Goal: Information Seeking & Learning: Learn about a topic

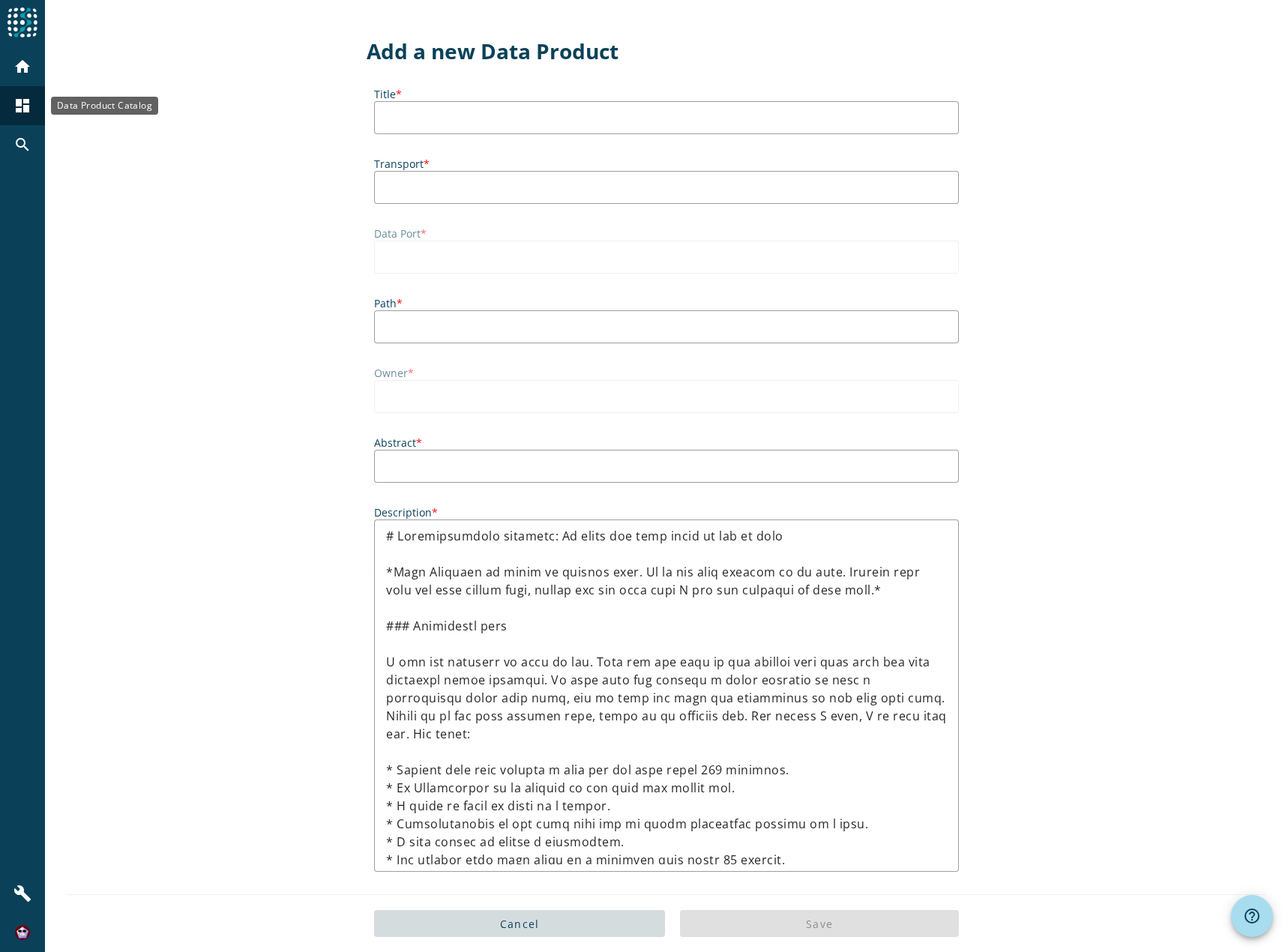
click at [17, 99] on mat-icon "dashboard" at bounding box center [23, 106] width 18 height 18
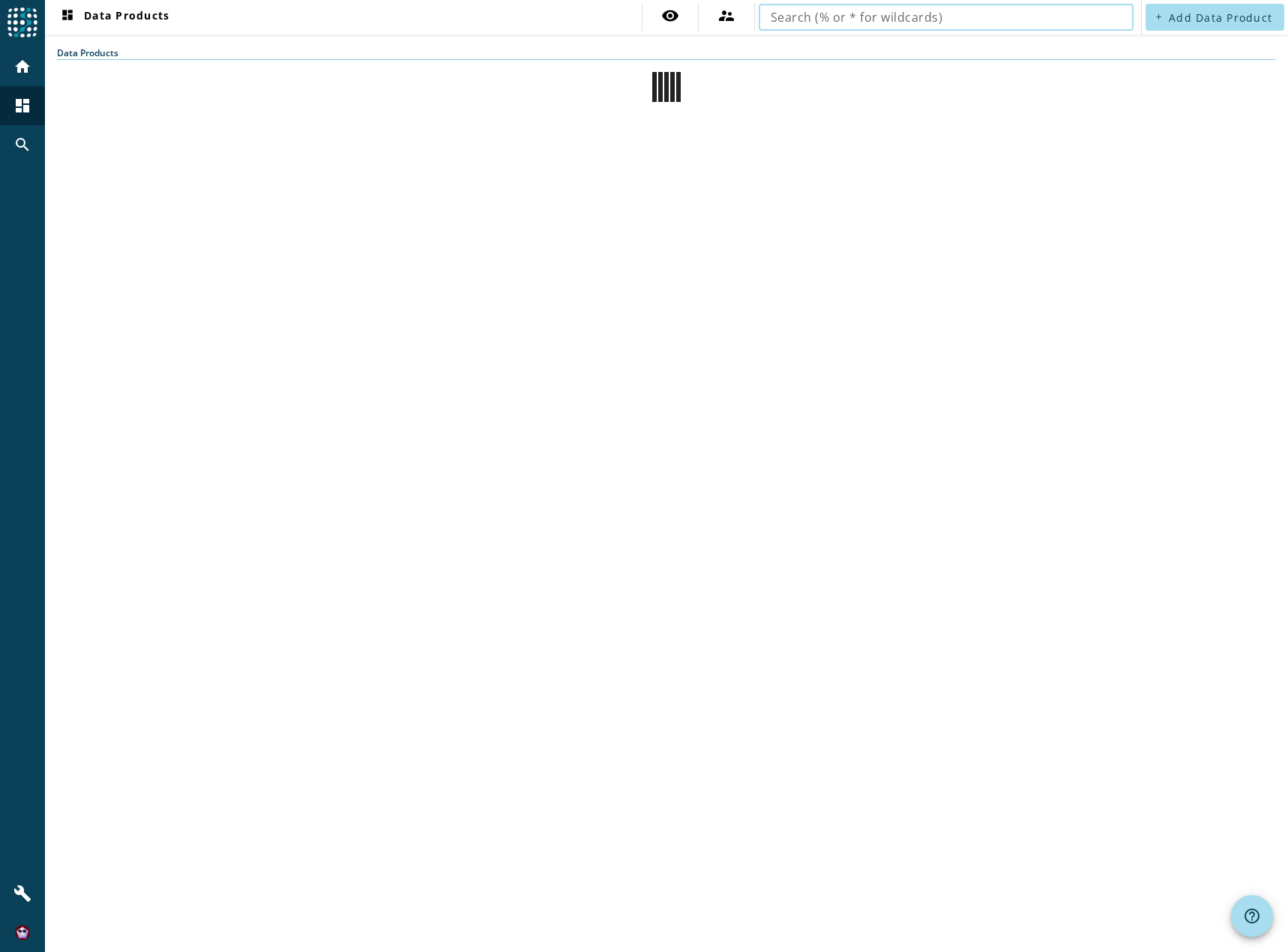
click at [916, 18] on input "text" at bounding box center [947, 18] width 351 height 18
type input "vvn-ozo-infobj-vertrag-objektzuordnungen"
click at [155, 107] on div "folder_open preprod" at bounding box center [139, 107] width 155 height 30
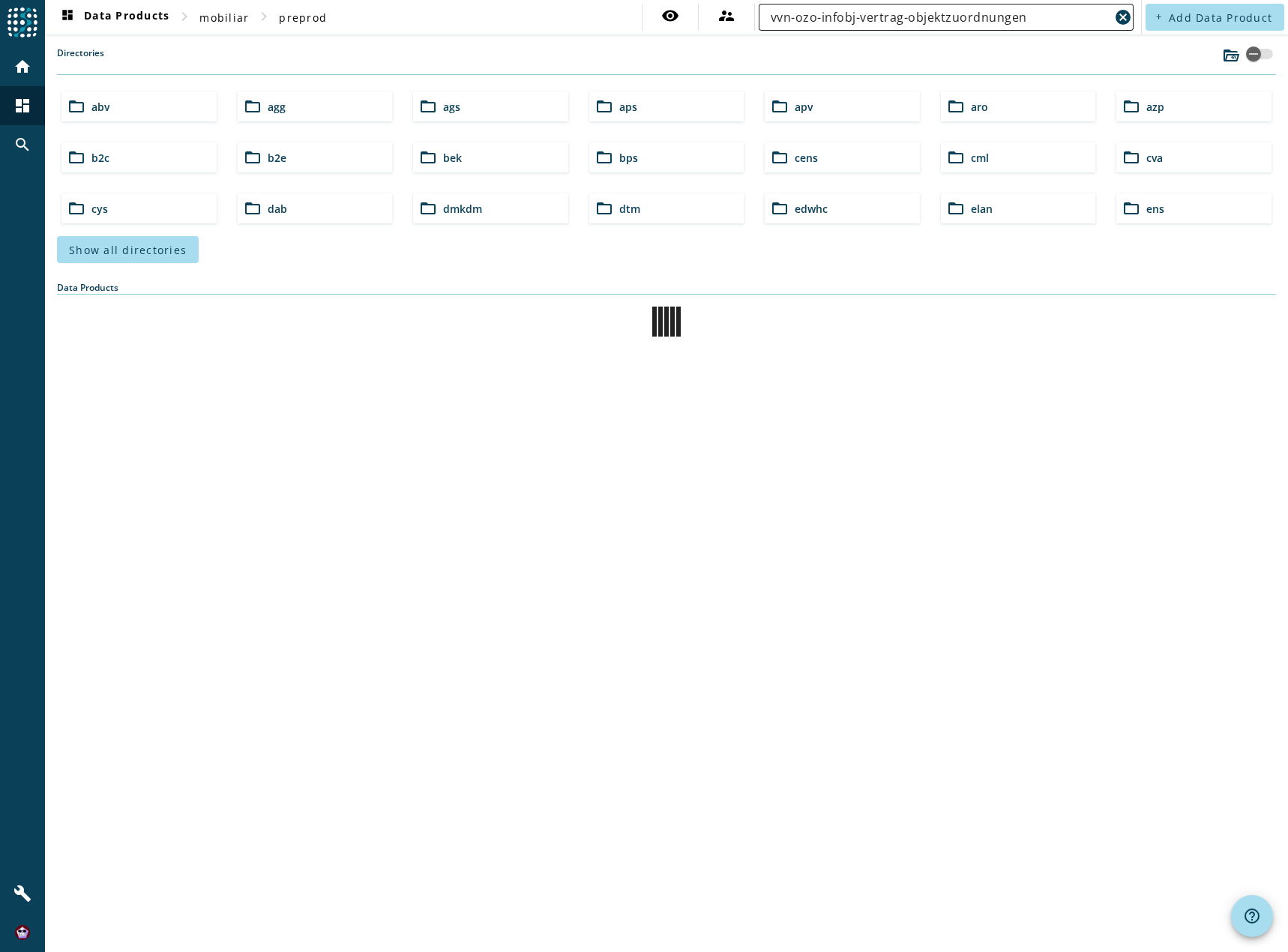
click at [1030, 18] on input "vvn-ozo-infobj-vertrag-objektzuordnungen" at bounding box center [941, 18] width 339 height 18
click at [162, 250] on span "Show all directories" at bounding box center [128, 249] width 118 height 14
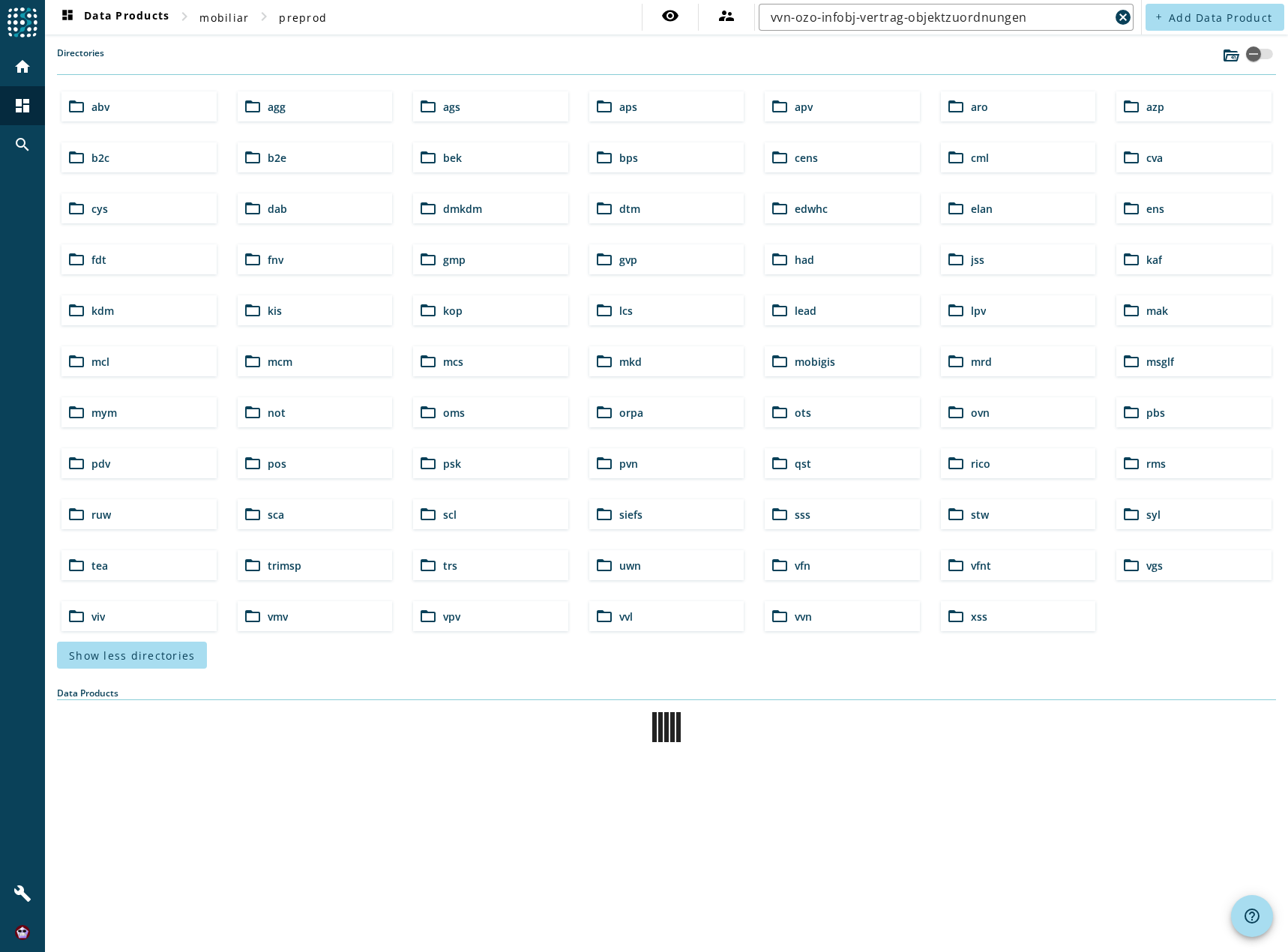
click at [833, 613] on div "folder_open vvn" at bounding box center [842, 616] width 155 height 30
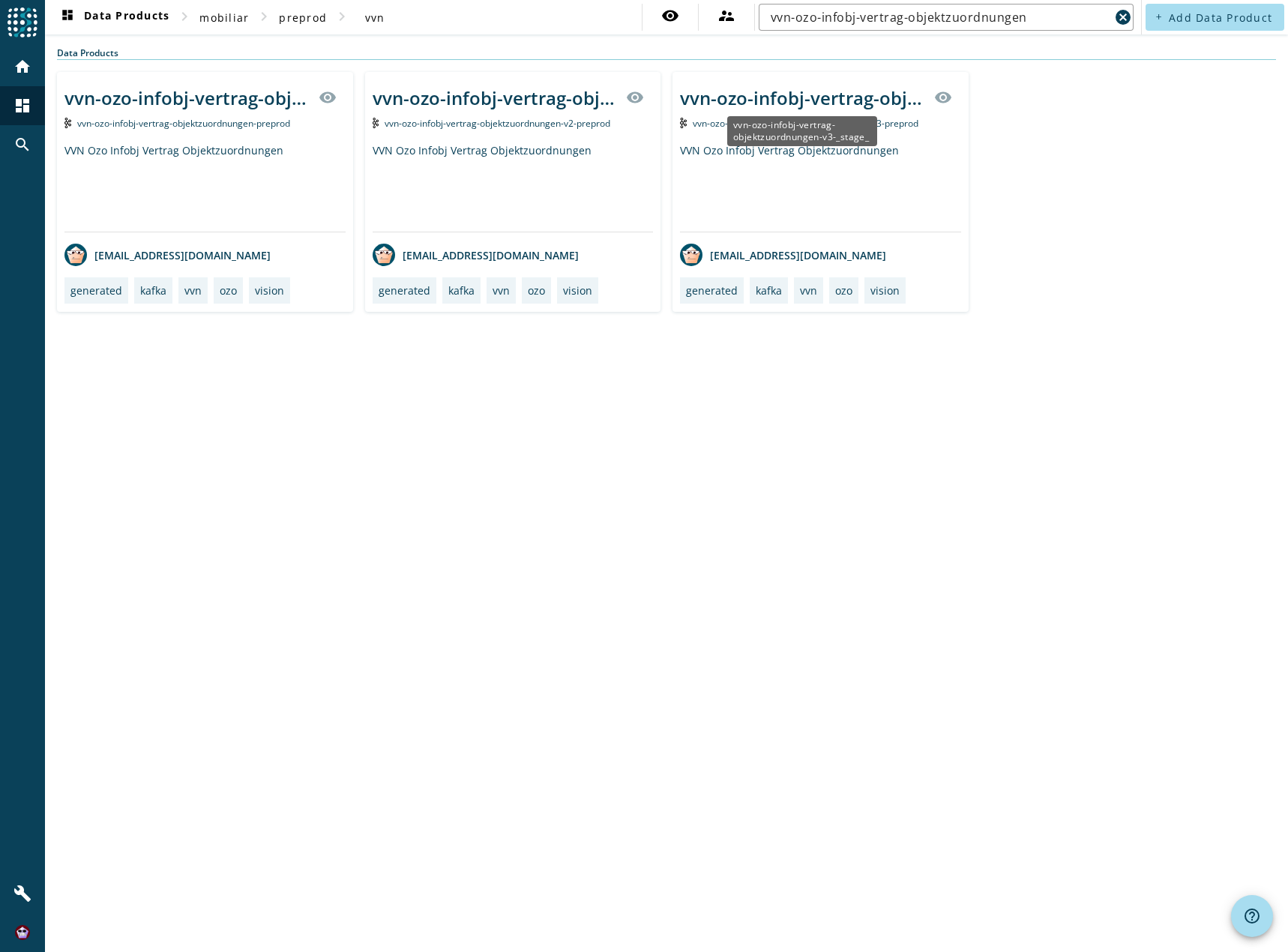
click at [765, 97] on div "vvn-ozo-infobj-vertrag-objektzuordnungen-v3-_stage_" at bounding box center [803, 98] width 245 height 25
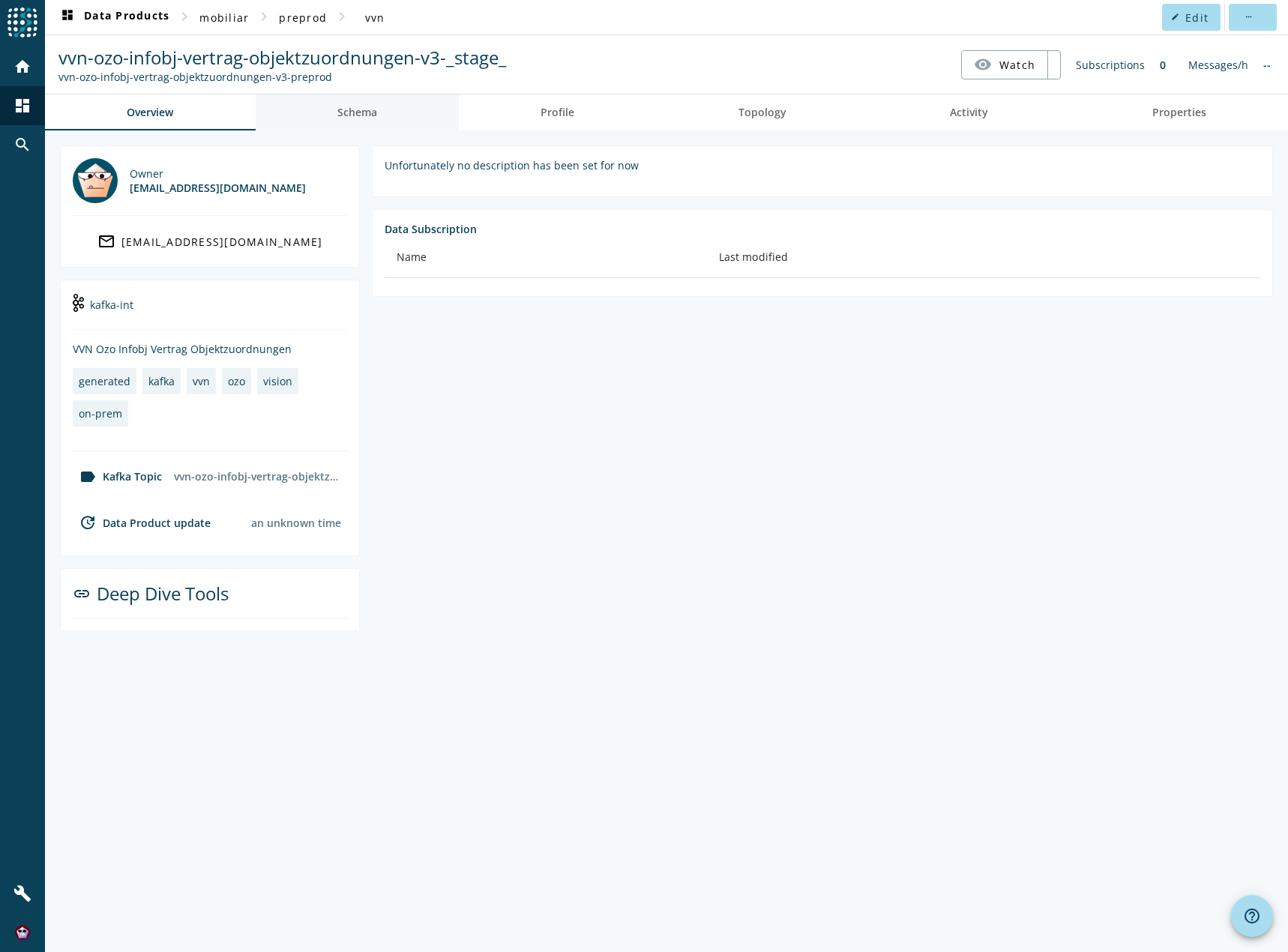
click at [346, 113] on span "Schema" at bounding box center [357, 112] width 40 height 11
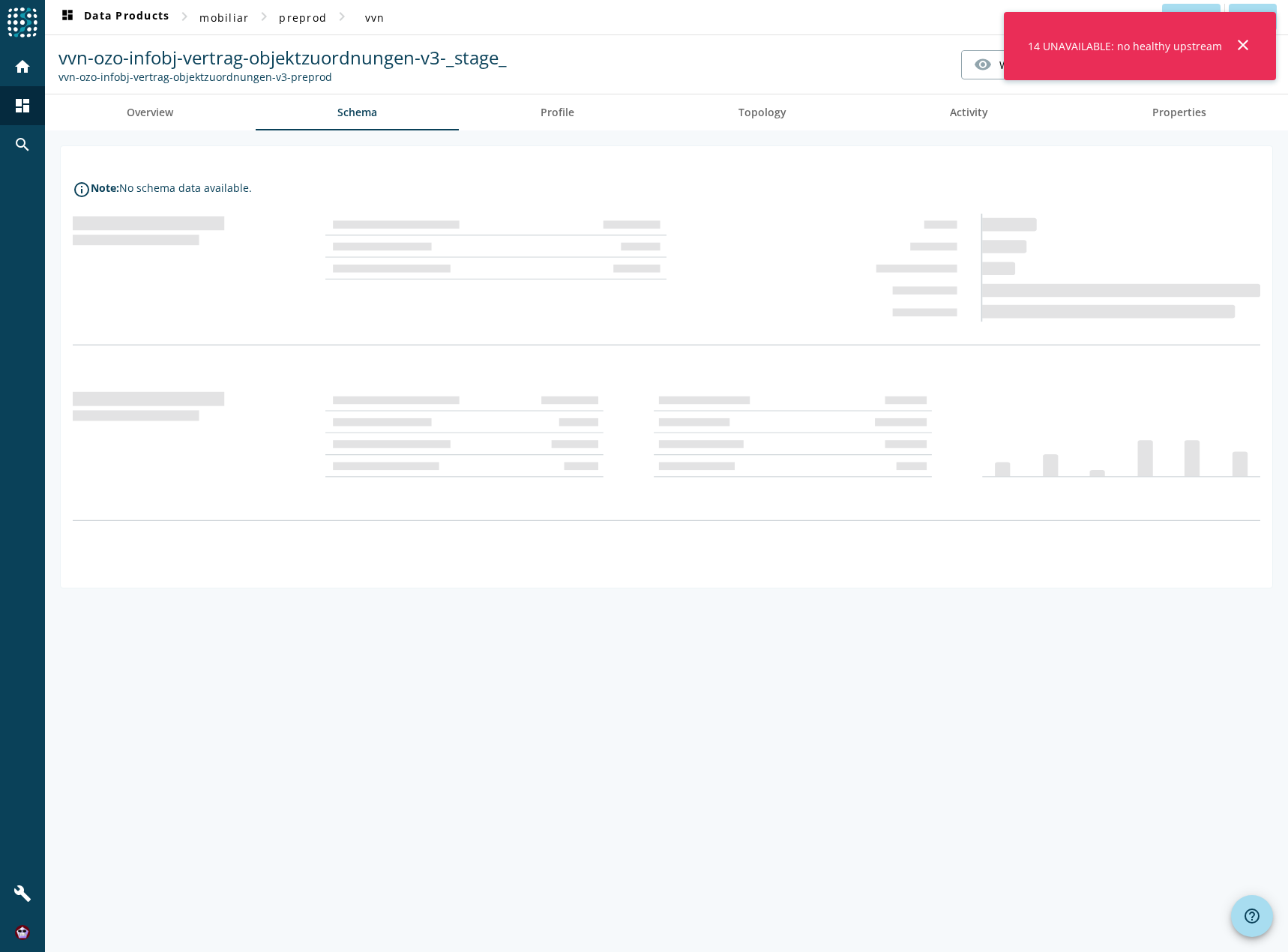
click at [821, 53] on nav "vvn-ozo-infobj-vertrag-objektzuordnungen-v3-_stage_ vvn-ozo-infobj-vertrag-obje…" at bounding box center [666, 64] width 1231 height 47
click at [731, 748] on div "info_outline Note: No schema data available." at bounding box center [666, 541] width 1243 height 822
click at [719, 748] on div "info_outline Note: No schema data available." at bounding box center [666, 541] width 1243 height 822
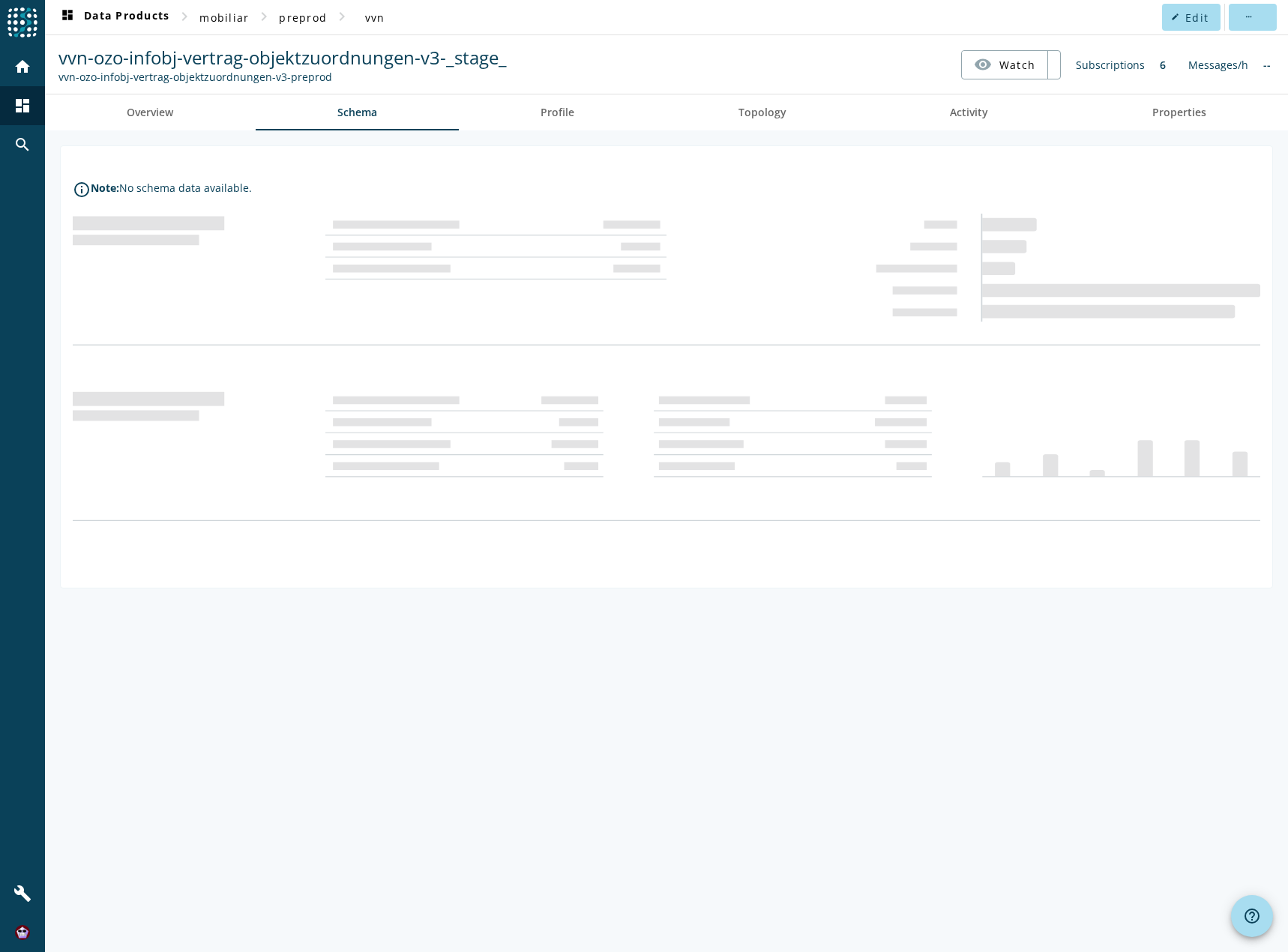
click at [1105, 709] on div "info_outline Note: No schema data available." at bounding box center [666, 541] width 1243 height 822
click at [788, 61] on nav "vvn-ozo-infobj-vertrag-objektzuordnungen-v3-_stage_ vvn-ozo-infobj-vertrag-obje…" at bounding box center [666, 64] width 1231 height 47
click at [649, 62] on nav "vvn-ozo-infobj-vertrag-objektzuordnungen-v3-_stage_ vvn-ozo-infobj-vertrag-obje…" at bounding box center [666, 64] width 1231 height 47
click at [649, 45] on nav "vvn-ozo-infobj-vertrag-objektzuordnungen-v3-_stage_ vvn-ozo-infobj-vertrag-obje…" at bounding box center [666, 64] width 1231 height 47
click at [609, 44] on nav "vvn-ozo-infobj-vertrag-objektzuordnungen-v3-_stage_ vvn-ozo-infobj-vertrag-obje…" at bounding box center [666, 64] width 1231 height 47
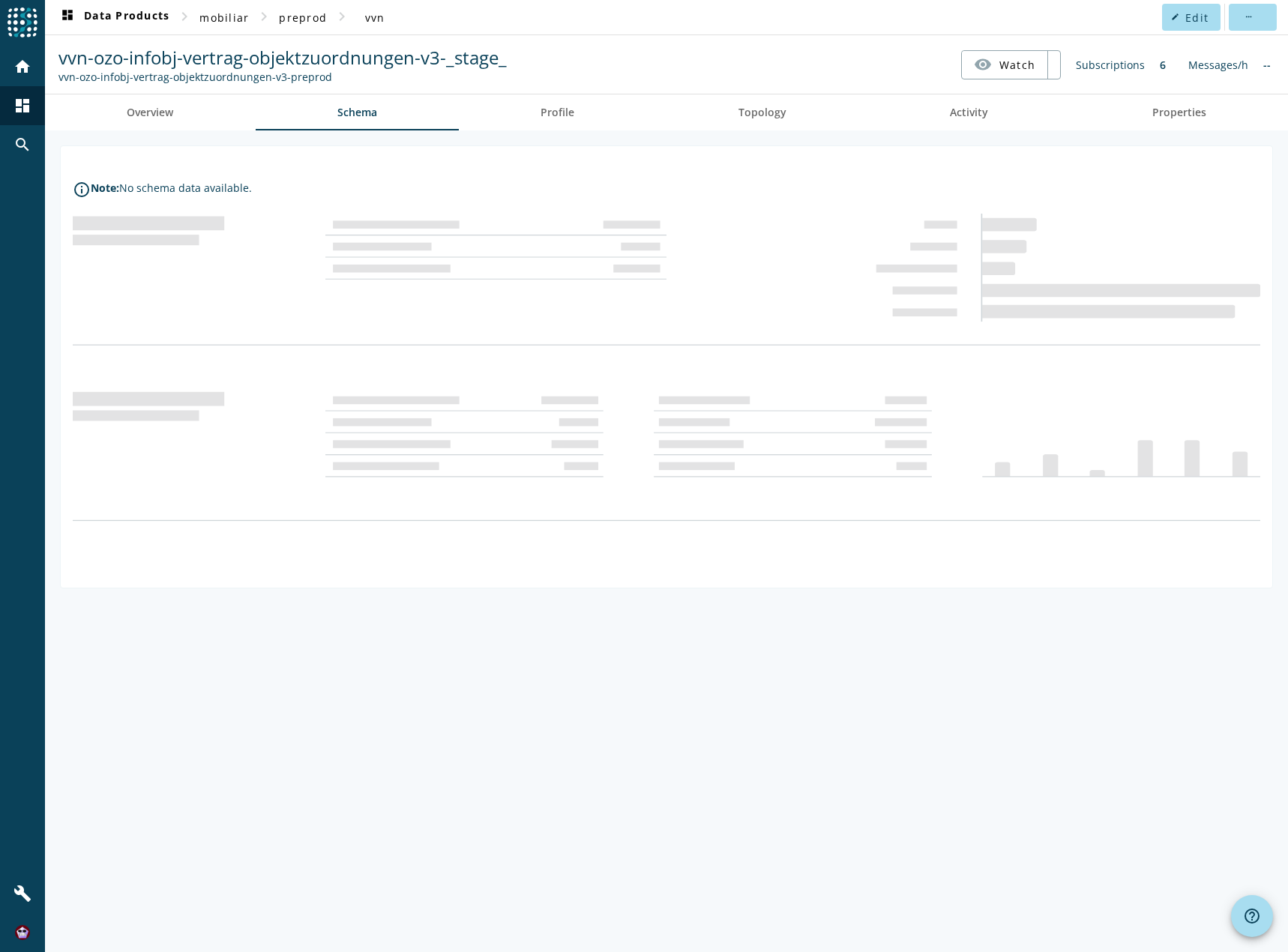
click at [614, 61] on nav "vvn-ozo-infobj-vertrag-objektzuordnungen-v3-_stage_ vvn-ozo-infobj-vertrag-obje…" at bounding box center [666, 64] width 1231 height 47
click at [593, 55] on nav "vvn-ozo-infobj-vertrag-objektzuordnungen-v3-_stage_ vvn-ozo-infobj-vertrag-obje…" at bounding box center [666, 64] width 1231 height 47
click at [644, 59] on nav "vvn-ozo-infobj-vertrag-objektzuordnungen-v3-_stage_ vvn-ozo-infobj-vertrag-obje…" at bounding box center [666, 64] width 1231 height 47
click at [641, 67] on nav "vvn-ozo-infobj-vertrag-objektzuordnungen-v3-_stage_ vvn-ozo-infobj-vertrag-obje…" at bounding box center [666, 64] width 1231 height 47
click at [536, 55] on nav "vvn-ozo-infobj-vertrag-objektzuordnungen-v3-_stage_ vvn-ozo-infobj-vertrag-obje…" at bounding box center [666, 64] width 1231 height 47
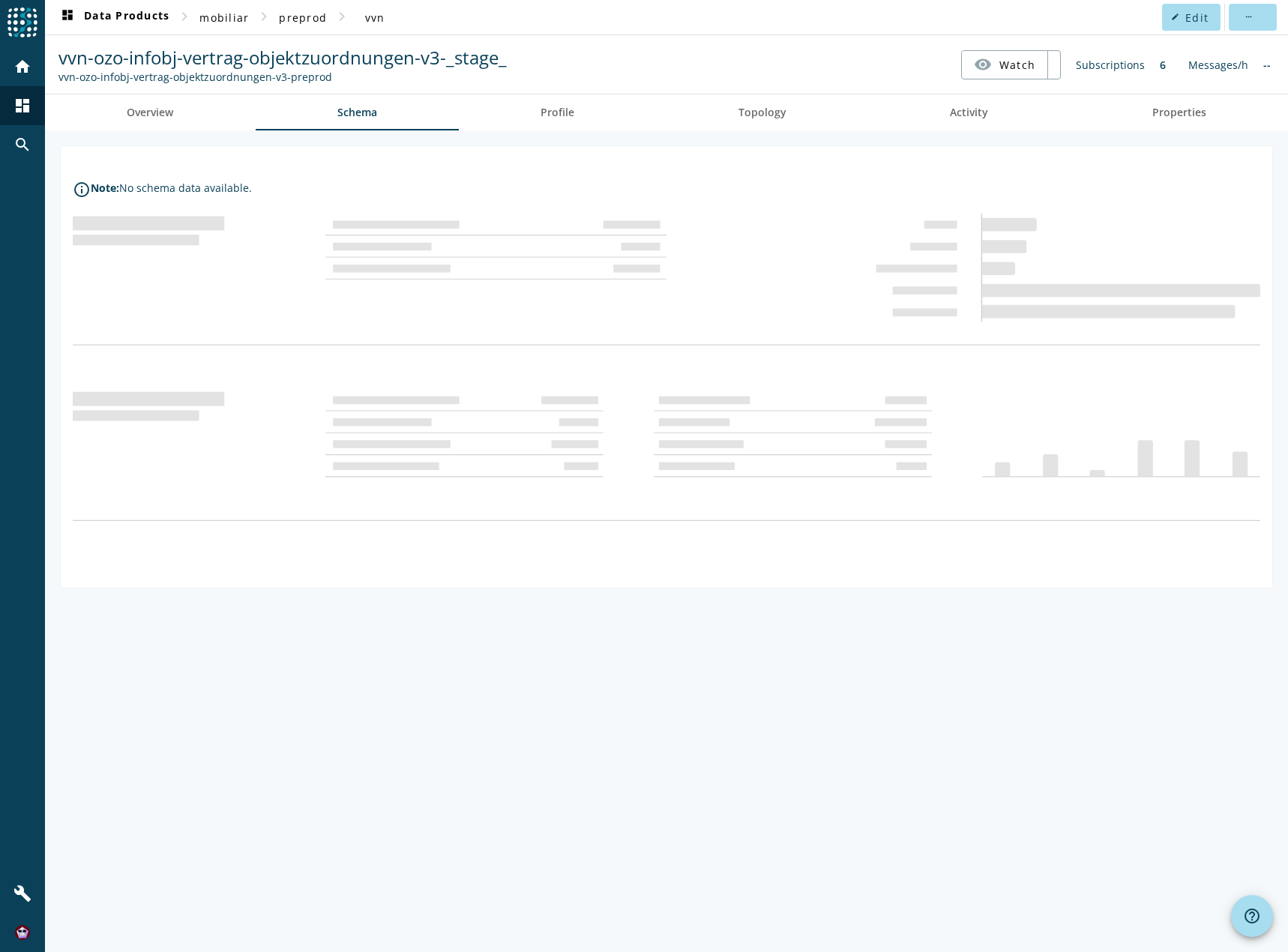
click at [552, 55] on nav "vvn-ozo-infobj-vertrag-objektzuordnungen-v3-_stage_ vvn-ozo-infobj-vertrag-obje…" at bounding box center [666, 64] width 1231 height 47
click at [764, 56] on nav "vvn-ozo-infobj-vertrag-objektzuordnungen-v3-_stage_ vvn-ozo-infobj-vertrag-obje…" at bounding box center [666, 64] width 1231 height 47
click at [843, 58] on nav "vvn-ozo-infobj-vertrag-objektzuordnungen-v3-_stage_ vvn-ozo-infobj-vertrag-obje…" at bounding box center [666, 64] width 1231 height 47
click at [785, 60] on nav "vvn-ozo-infobj-vertrag-objektzuordnungen-v3-_stage_ vvn-ozo-infobj-vertrag-obje…" at bounding box center [666, 64] width 1231 height 47
click at [190, 113] on link "Overview" at bounding box center [150, 112] width 210 height 36
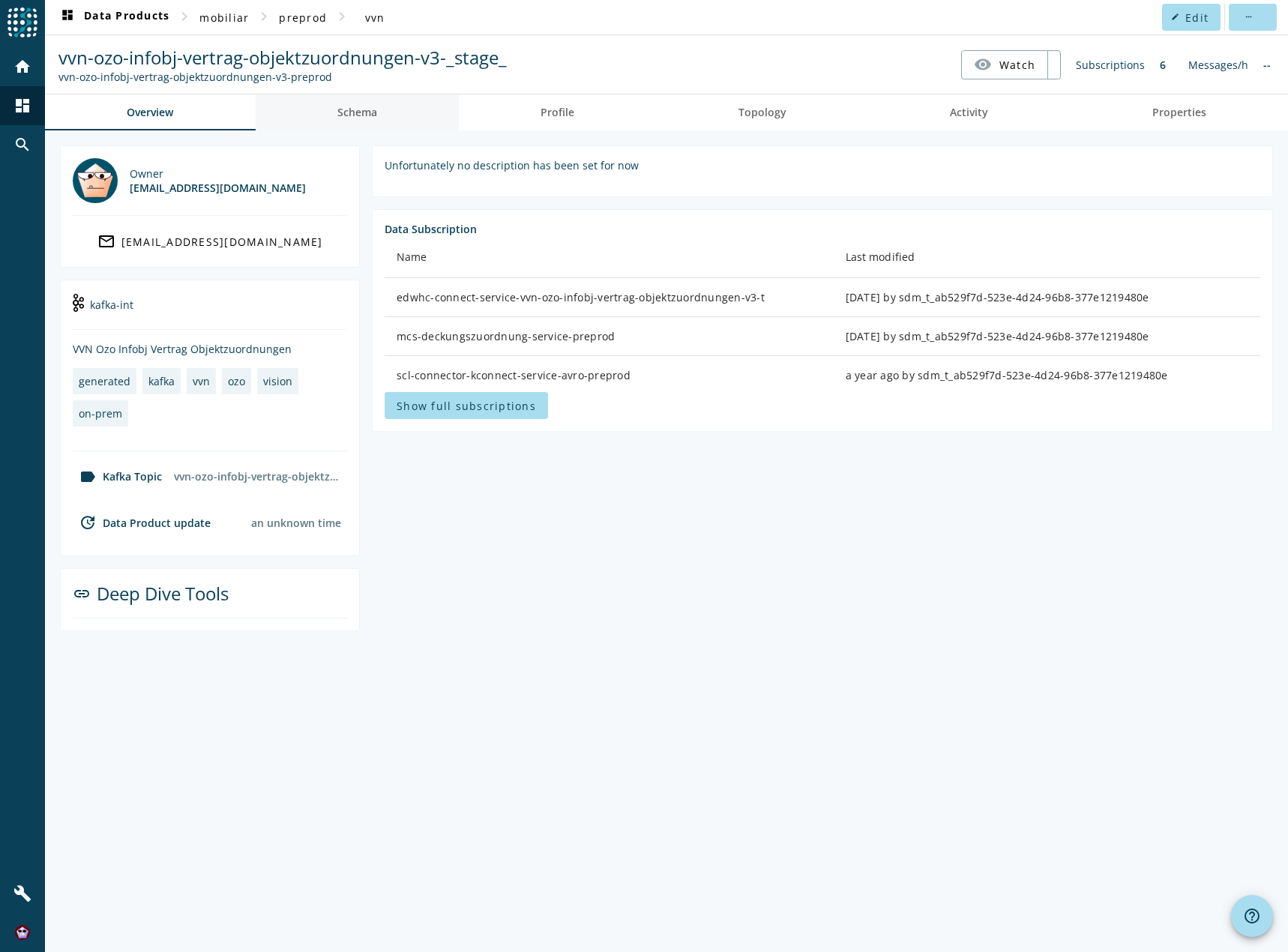
click at [371, 113] on span "Schema" at bounding box center [357, 112] width 40 height 11
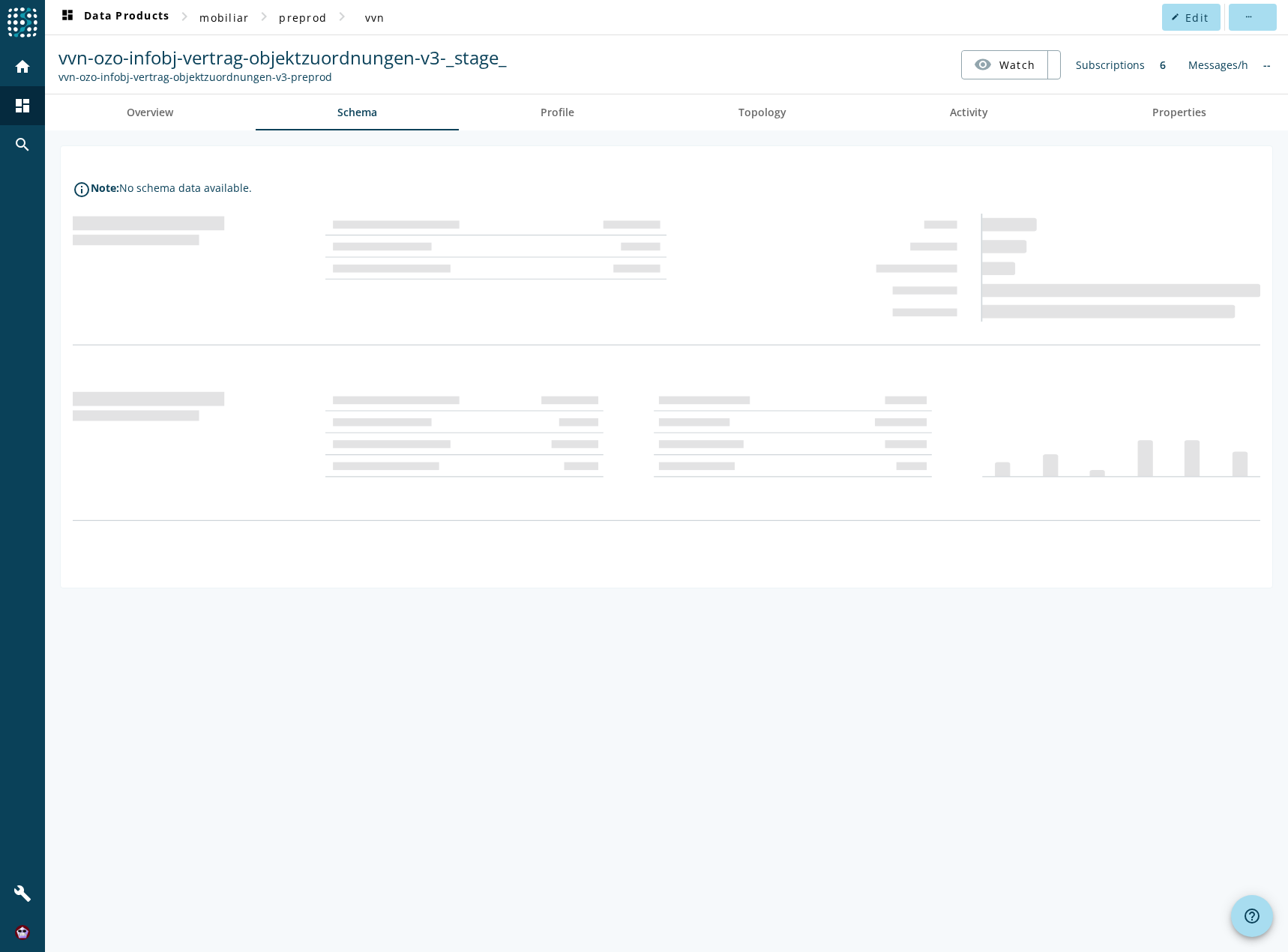
click at [797, 62] on nav "vvn-ozo-infobj-vertrag-objektzuordnungen-v3-_stage_ vvn-ozo-infobj-vertrag-obje…" at bounding box center [666, 64] width 1231 height 47
